Goal: Information Seeking & Learning: Find specific fact

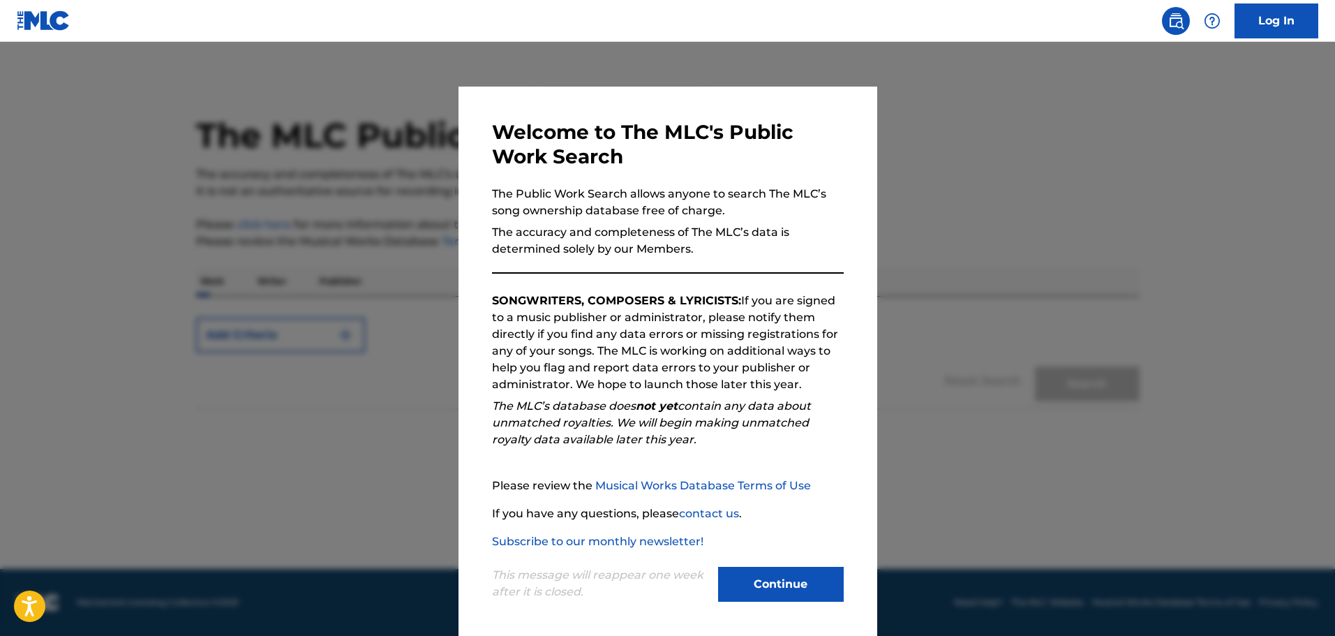
click at [776, 588] on button "Continue" at bounding box center [781, 584] width 126 height 35
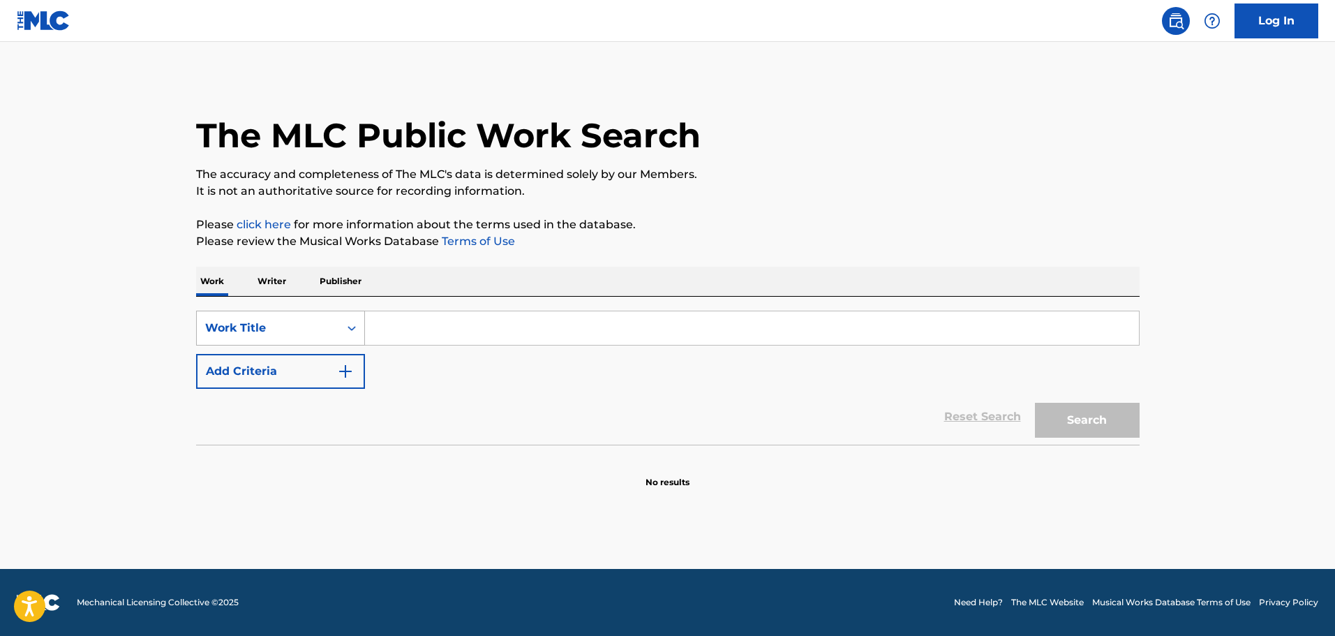
click at [291, 331] on div "Work Title" at bounding box center [268, 328] width 126 height 17
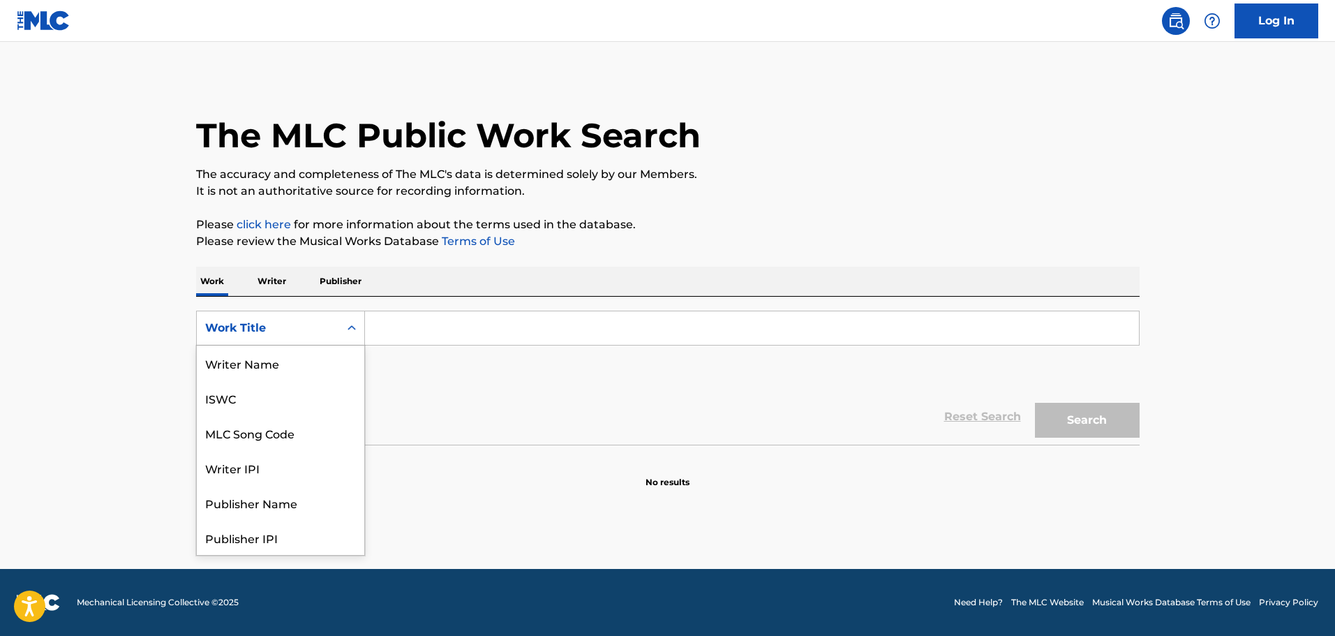
scroll to position [70, 0]
click at [274, 539] on div "Work Title" at bounding box center [281, 537] width 168 height 35
click at [248, 329] on div "Work Title" at bounding box center [268, 328] width 126 height 17
click at [258, 399] on div "ISWC" at bounding box center [281, 397] width 168 height 35
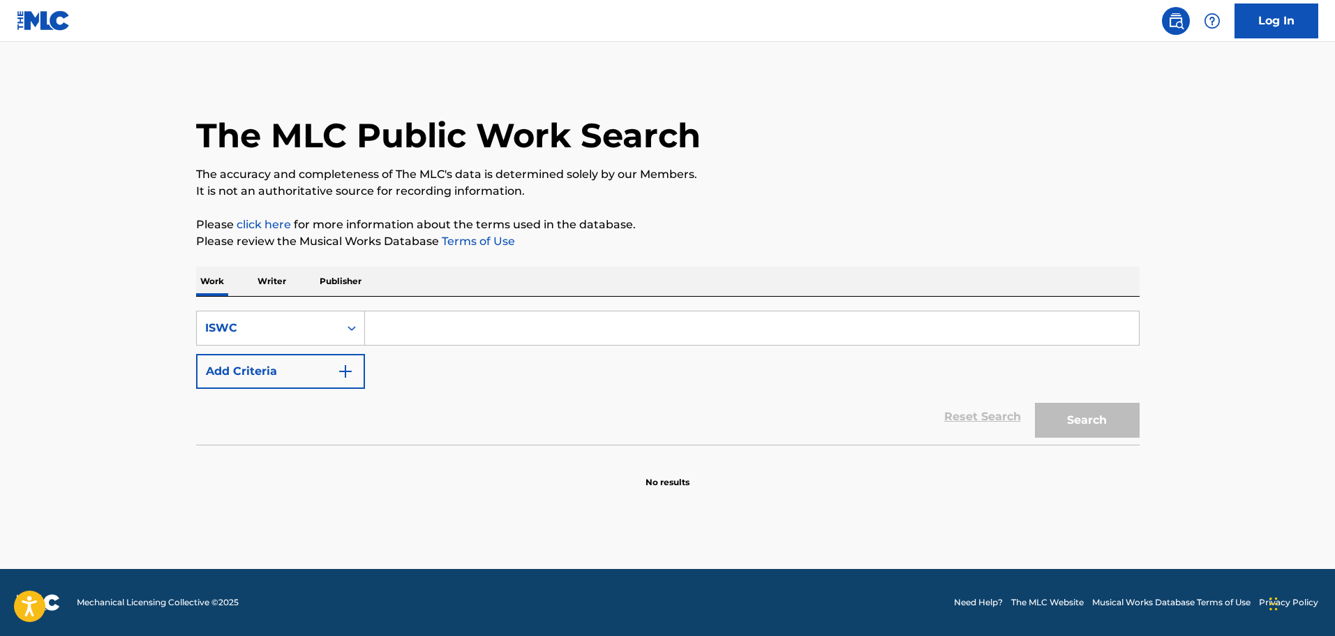
click at [399, 325] on input "Search Form" at bounding box center [752, 328] width 774 height 34
paste input "T9147699318"
type input "T9147699318"
click at [1070, 406] on button "Search" at bounding box center [1087, 420] width 105 height 35
